Goal: Information Seeking & Learning: Learn about a topic

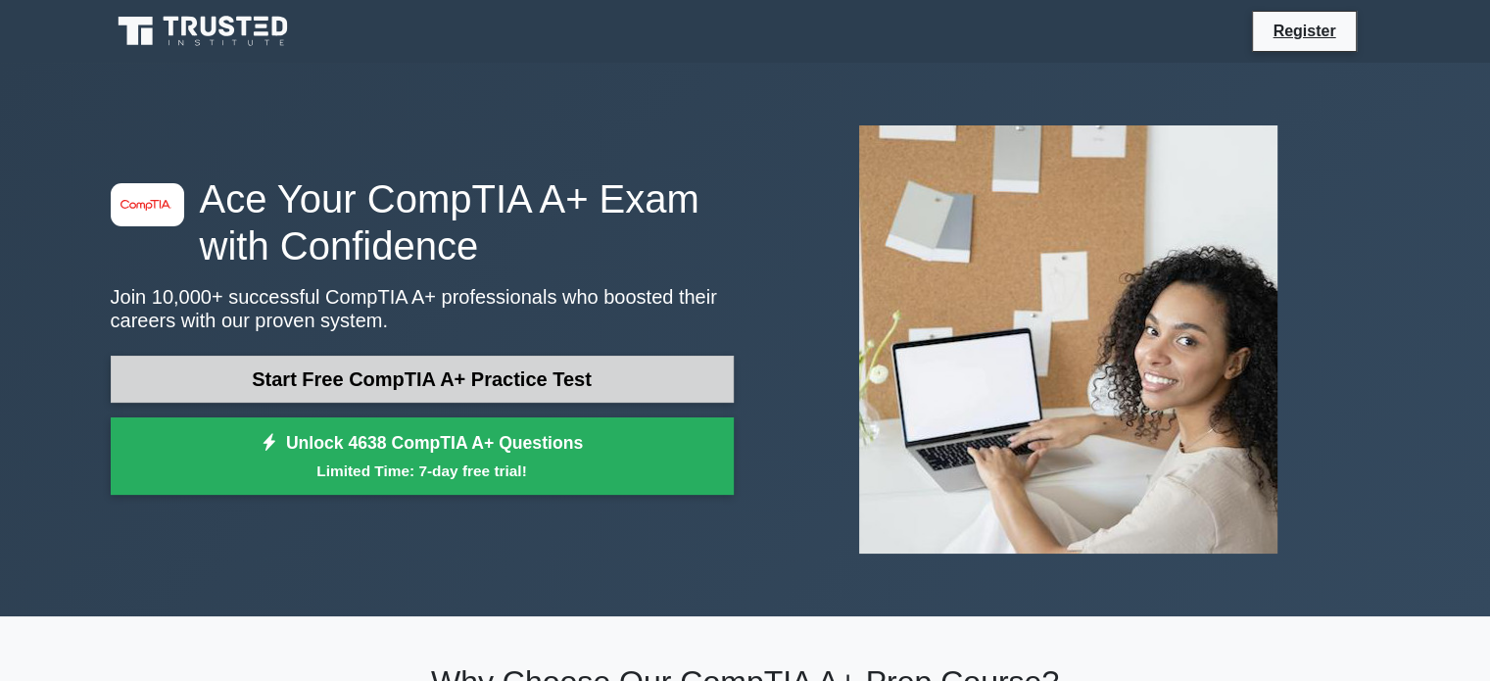
click at [461, 386] on link "Start Free CompTIA A+ Practice Test" at bounding box center [422, 379] width 623 height 47
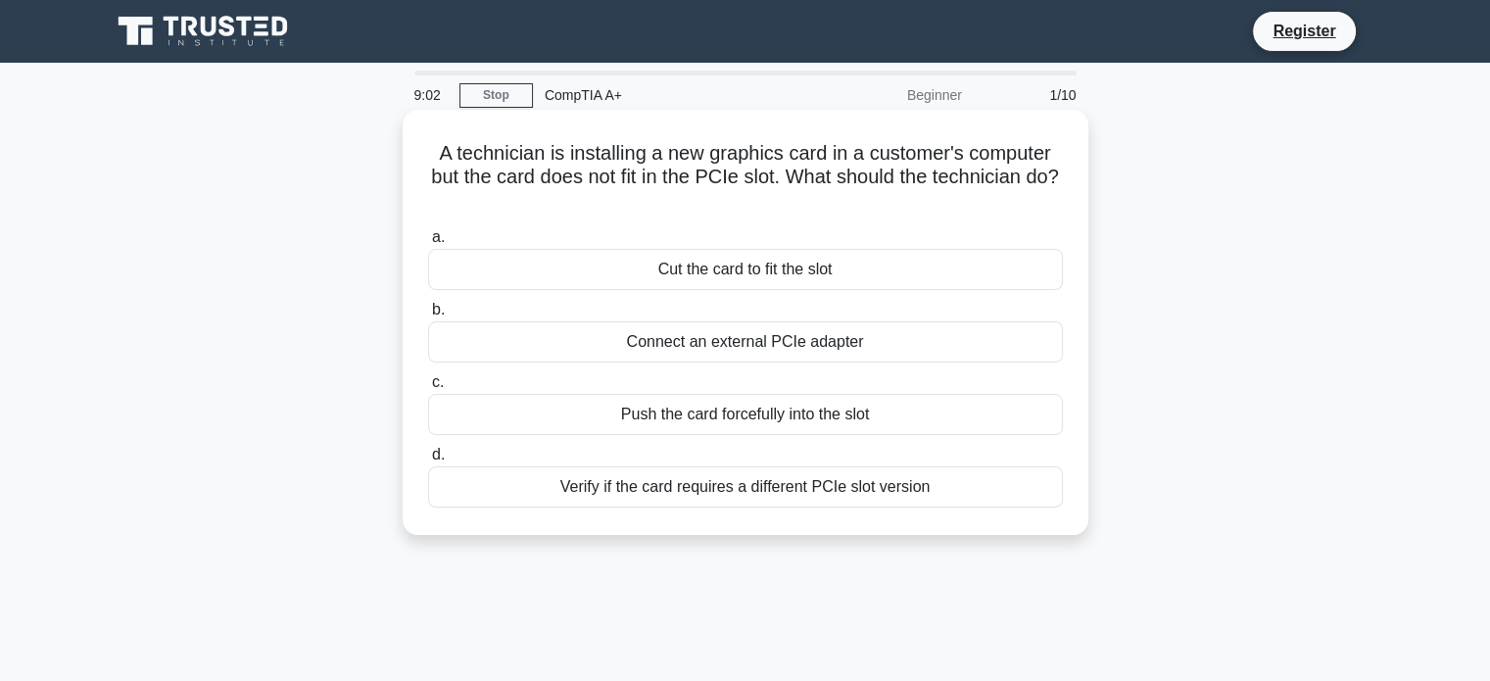
click at [636, 492] on div "Verify if the card requires a different PCIe slot version" at bounding box center [745, 486] width 635 height 41
click at [428, 461] on input "d. Verify if the card requires a different PCIe slot version" at bounding box center [428, 455] width 0 height 13
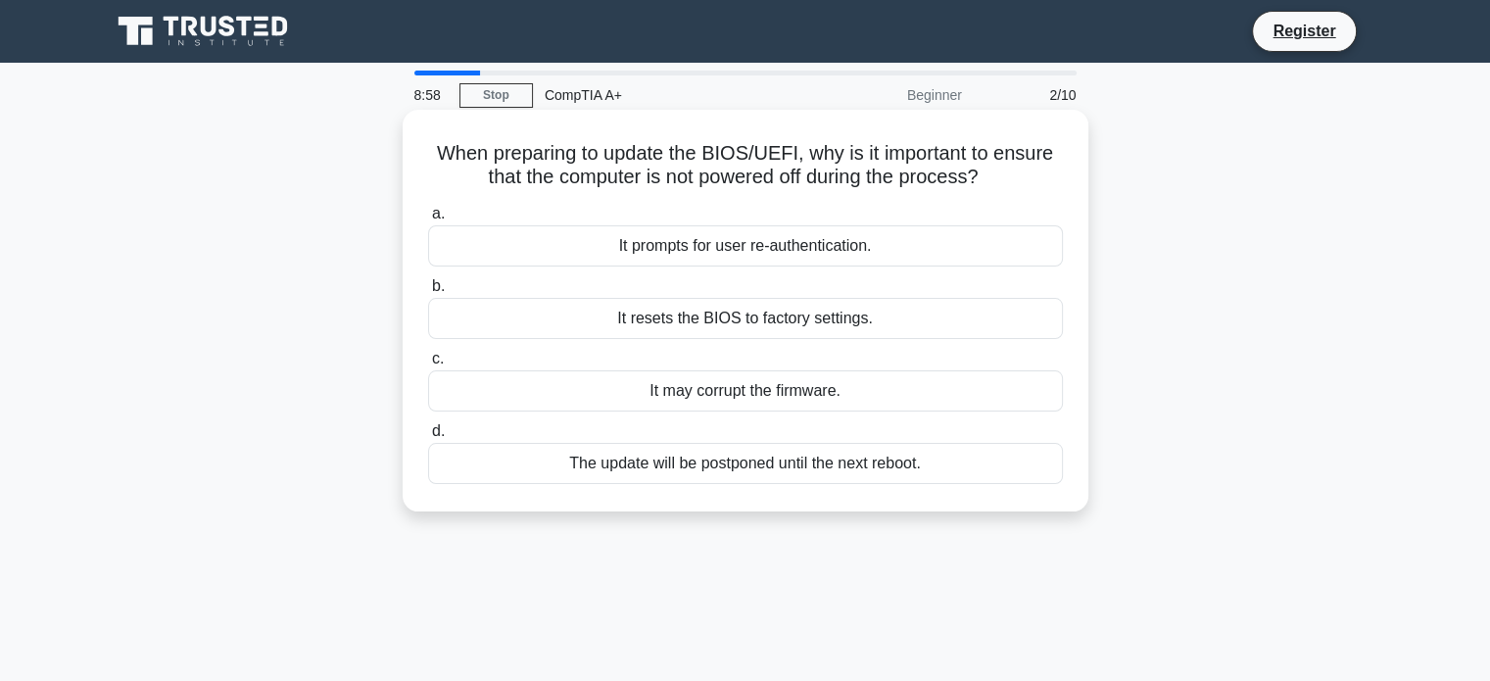
click at [636, 466] on div "The update will be postponed until the next reboot." at bounding box center [745, 463] width 635 height 41
click at [428, 438] on input "d. The update will be postponed until the next reboot." at bounding box center [428, 431] width 0 height 13
